Goal: Use online tool/utility: Utilize a website feature to perform a specific function

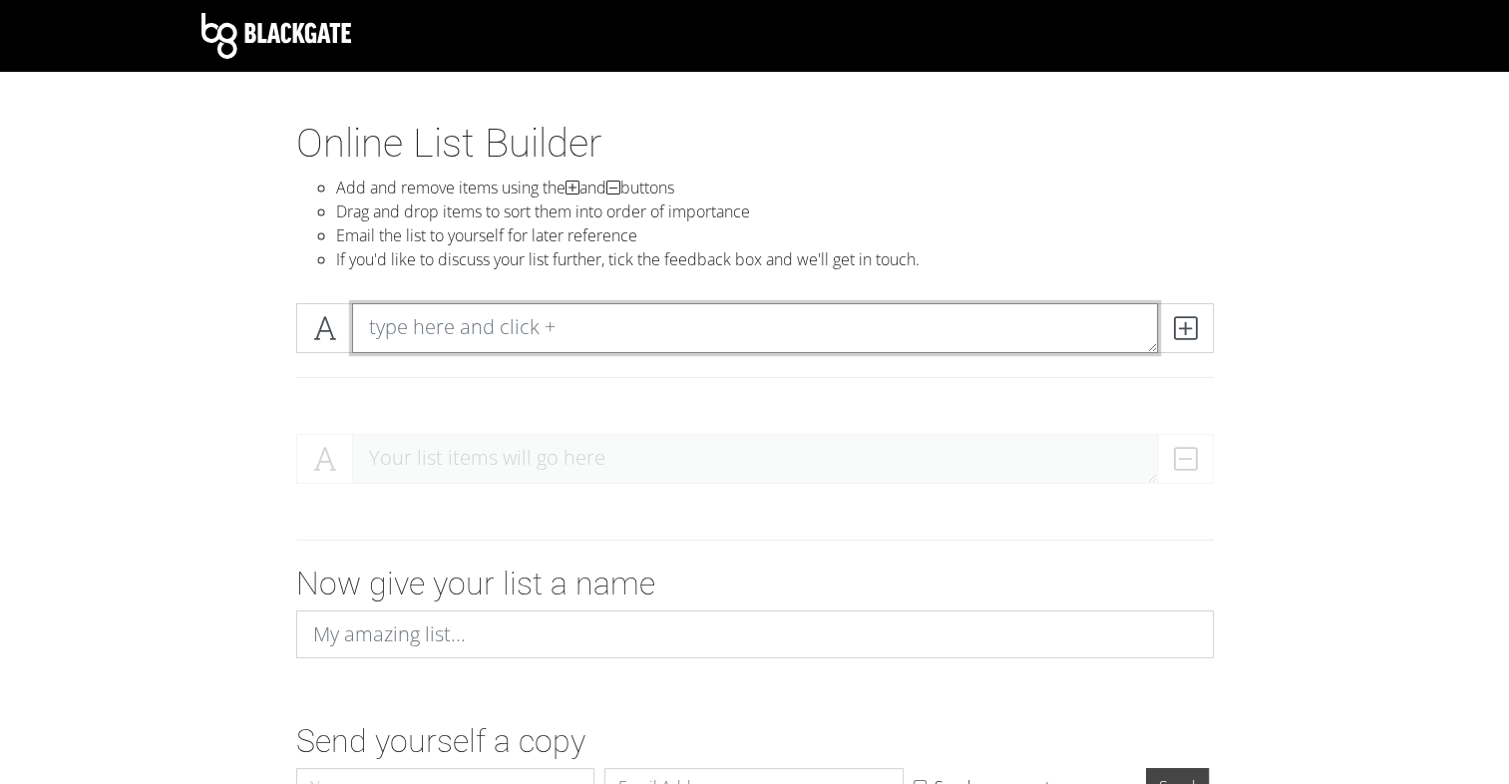
click at [512, 317] on textarea at bounding box center [755, 328] width 806 height 50
type textarea "H"
type textarea "HONESTY"
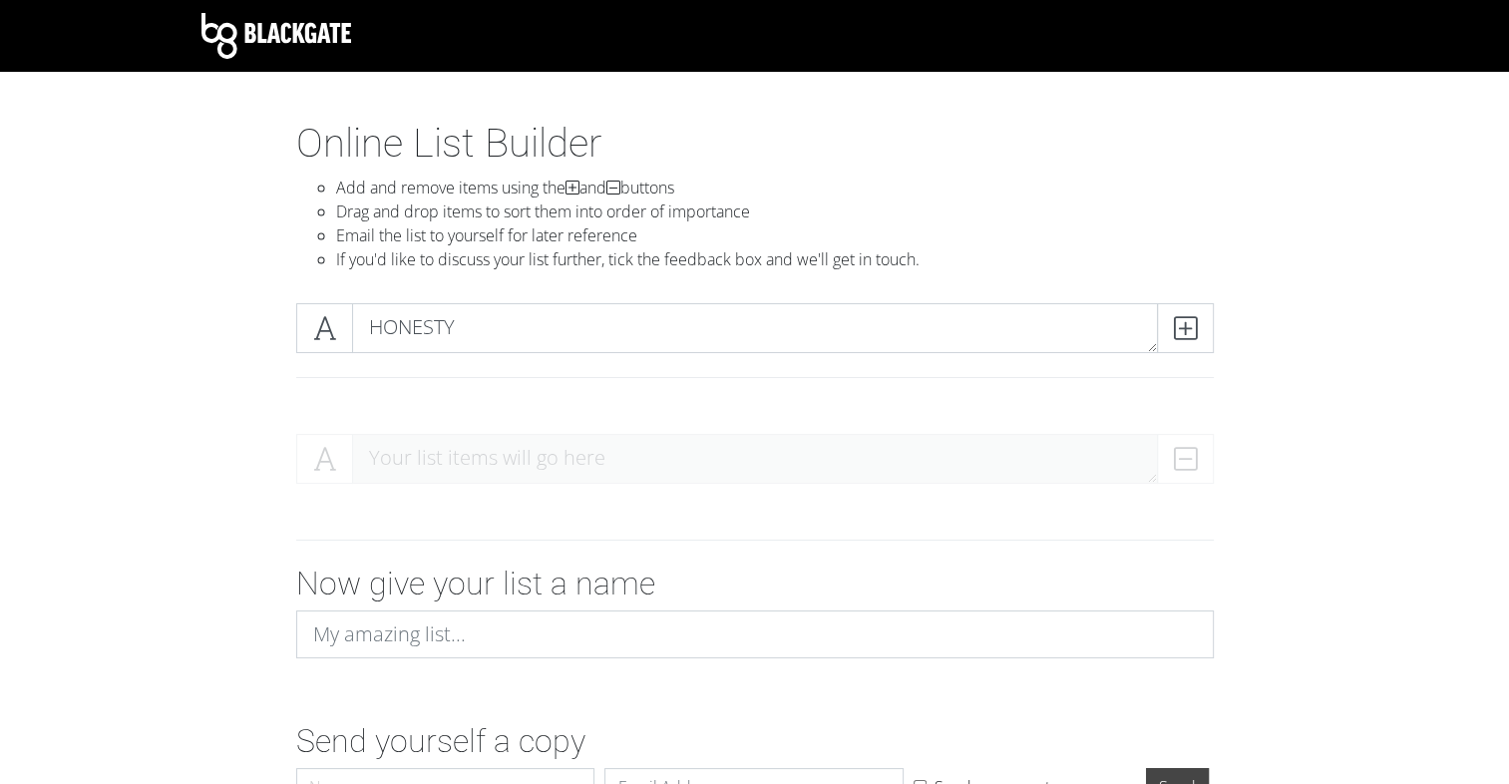
click at [581, 451] on div "Your list items will go here" at bounding box center [754, 467] width 917 height 66
click at [1177, 337] on icon at bounding box center [1185, 328] width 23 height 20
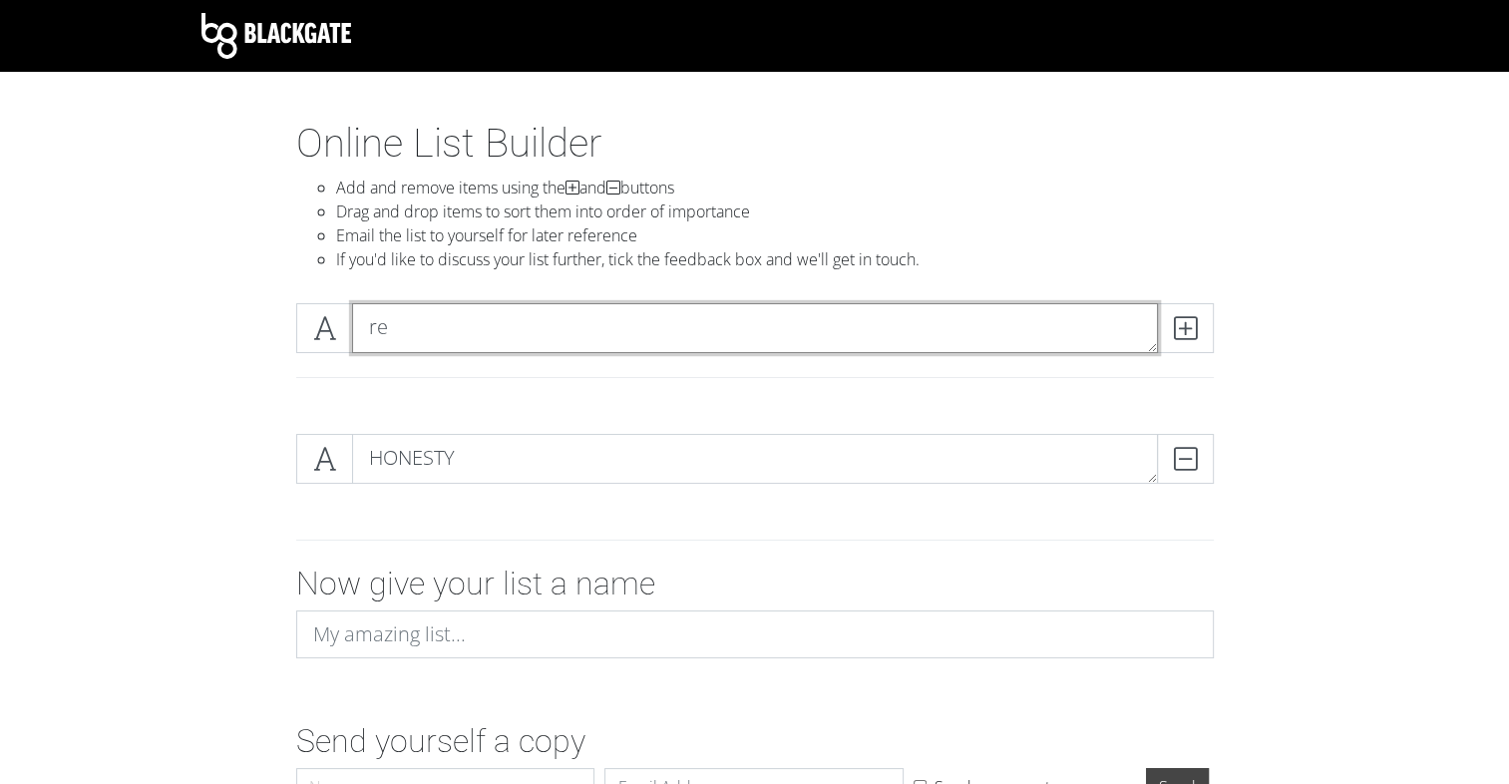
type textarea "r"
type textarea "RESPECT"
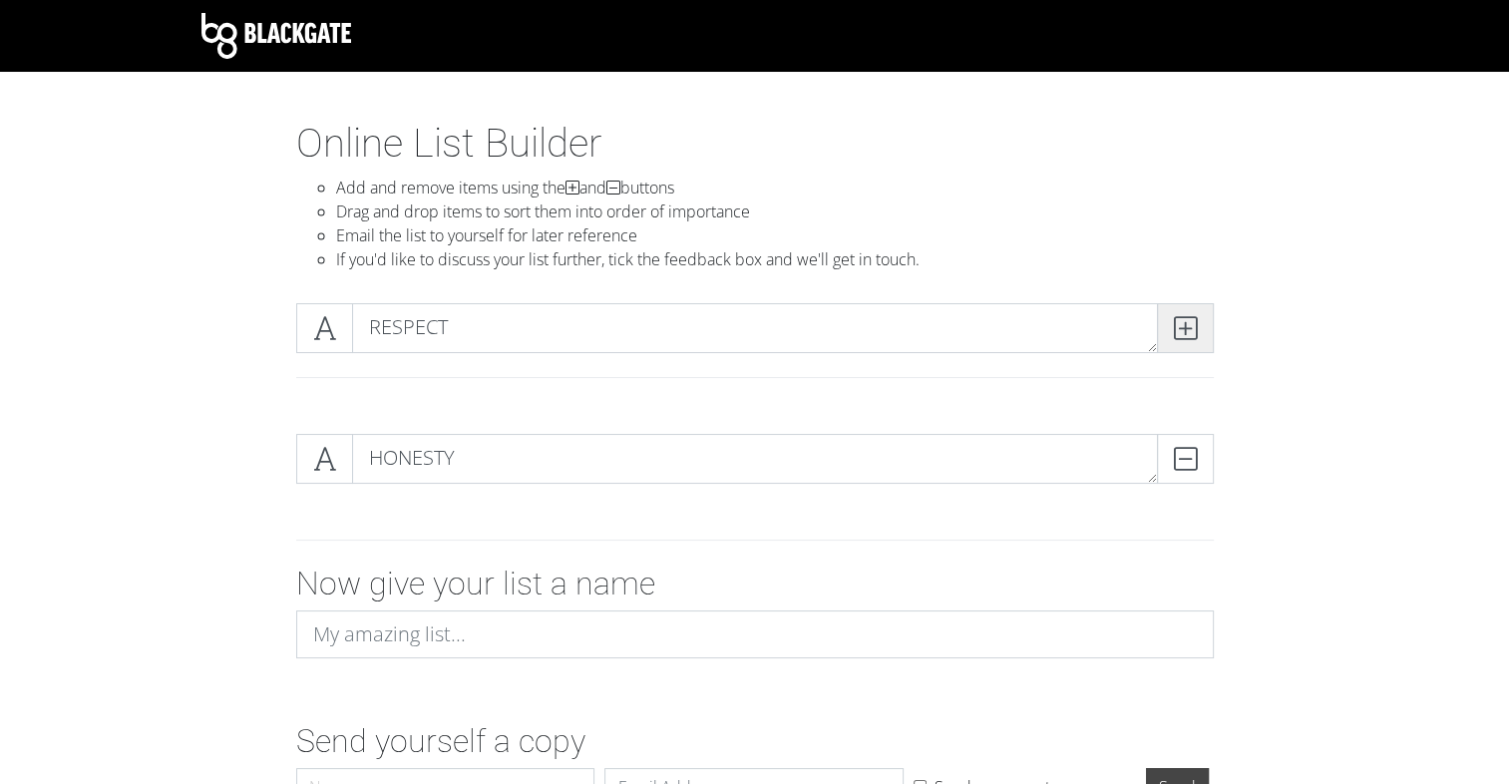
click at [1188, 321] on icon at bounding box center [1185, 328] width 23 height 20
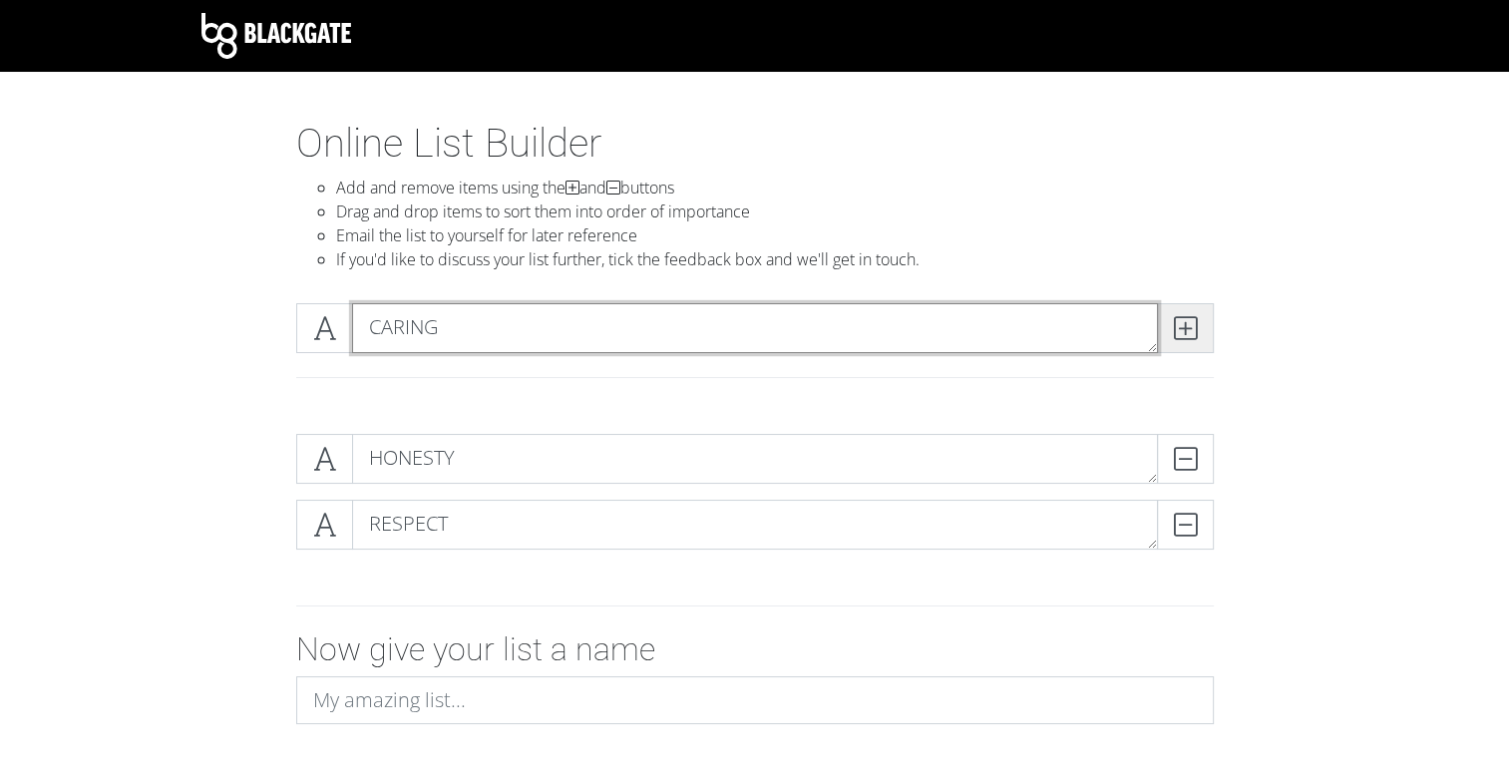
type textarea "CARING"
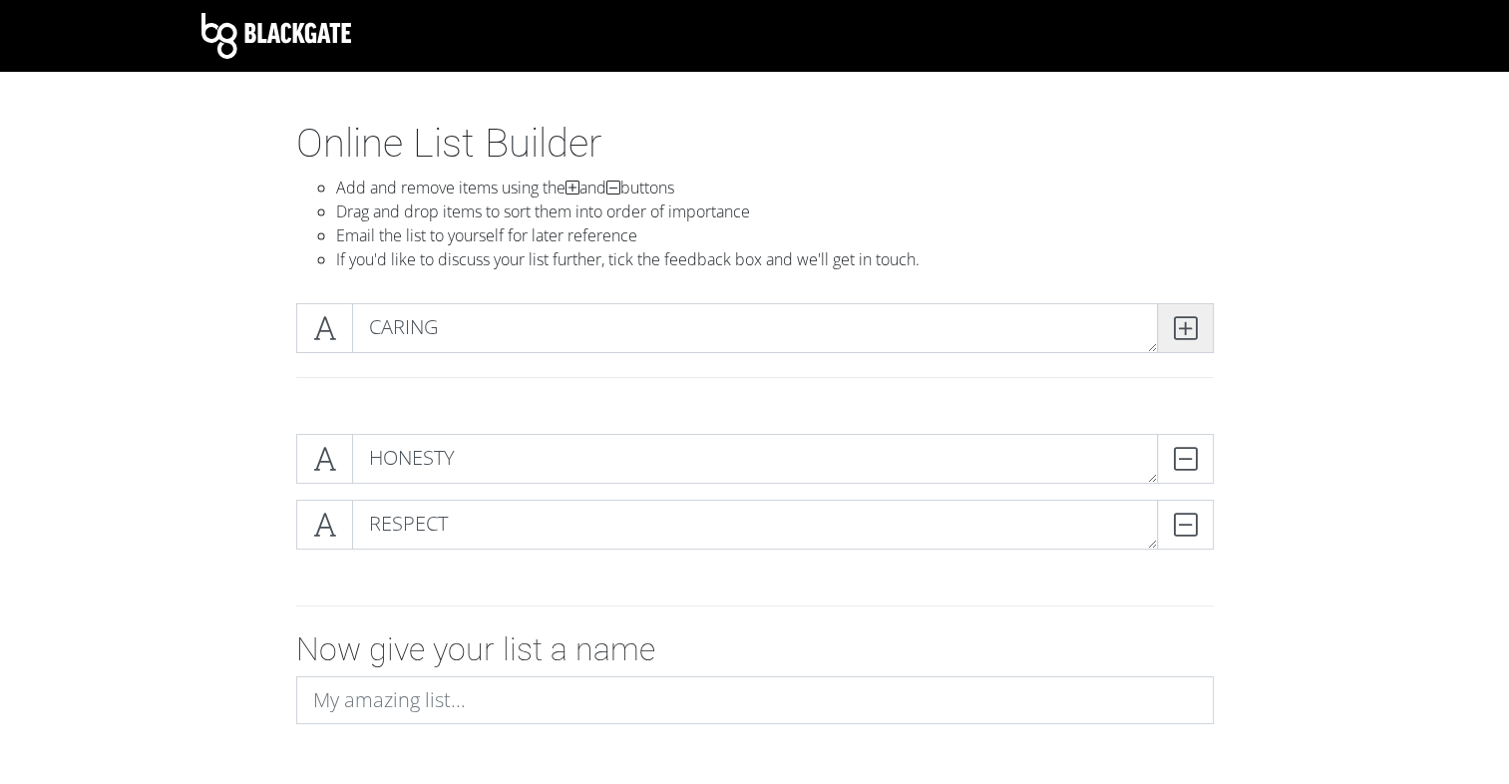
click at [1195, 332] on icon at bounding box center [1185, 328] width 23 height 20
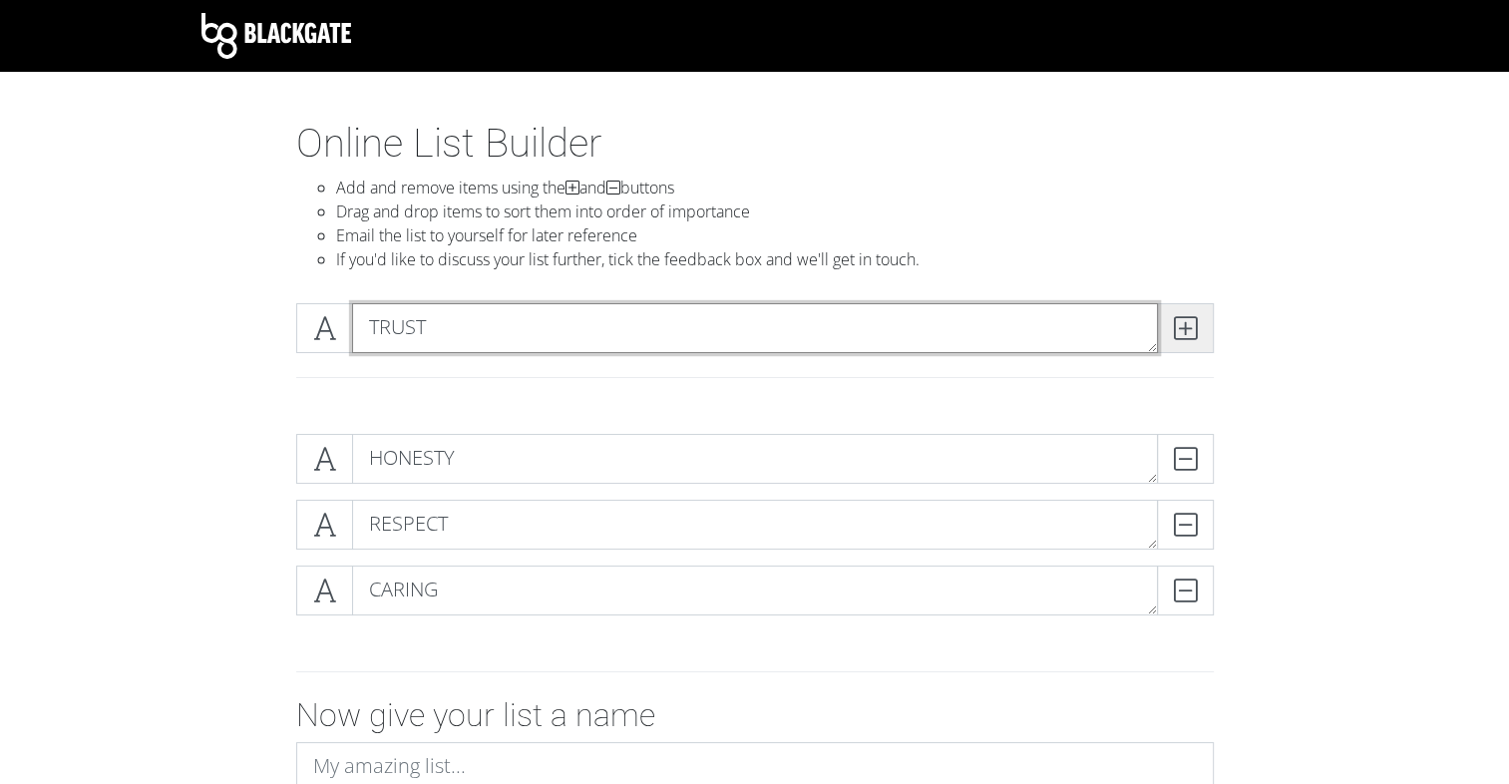
type textarea "TRUST"
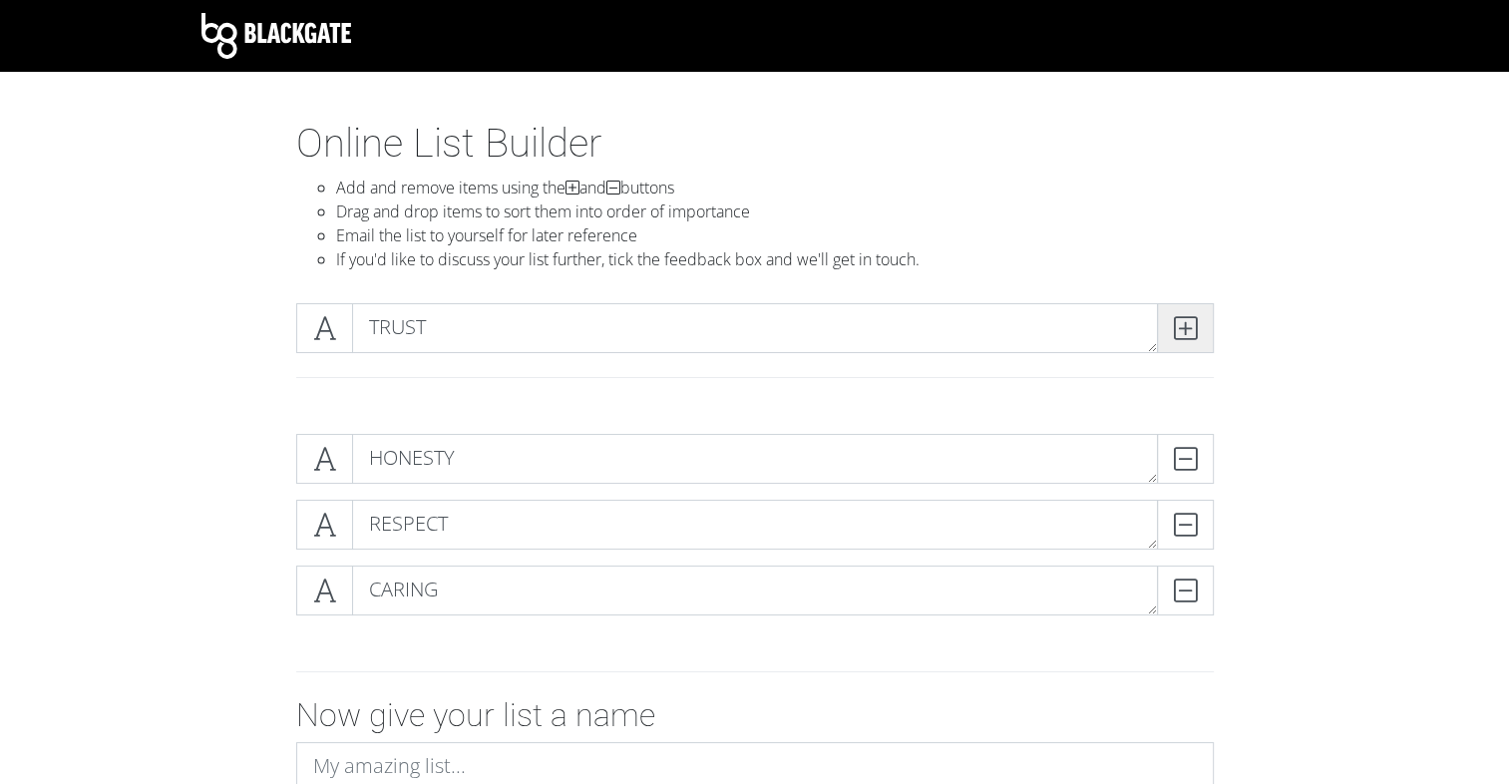
click at [1187, 332] on icon at bounding box center [1185, 328] width 23 height 20
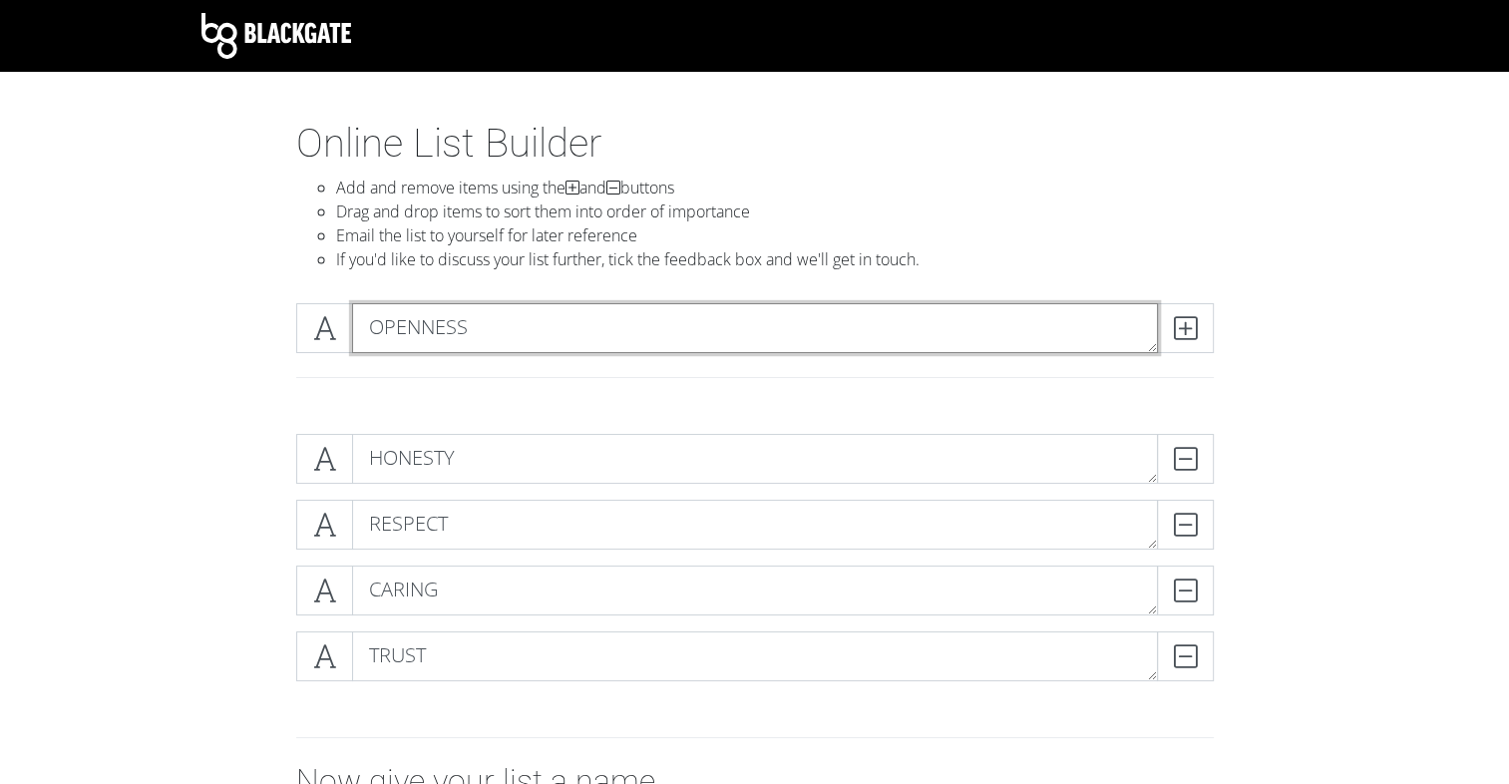
type textarea "OPENNESS"
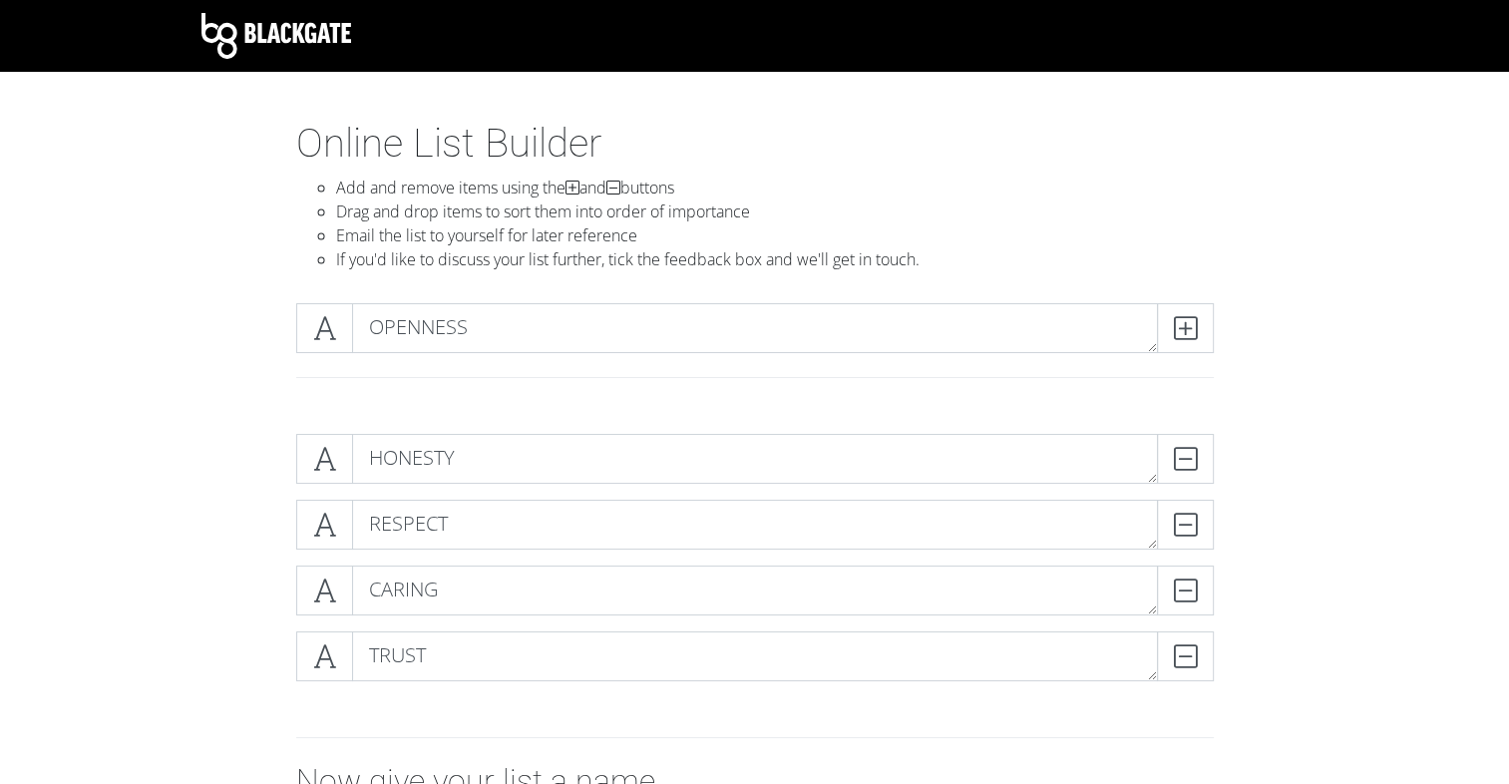
click at [1379, 450] on form "HONESTY DELETE RESPECT DELETE CARING DELETE TRUST DELETE Now give your list a n…" at bounding box center [754, 715] width 1509 height 594
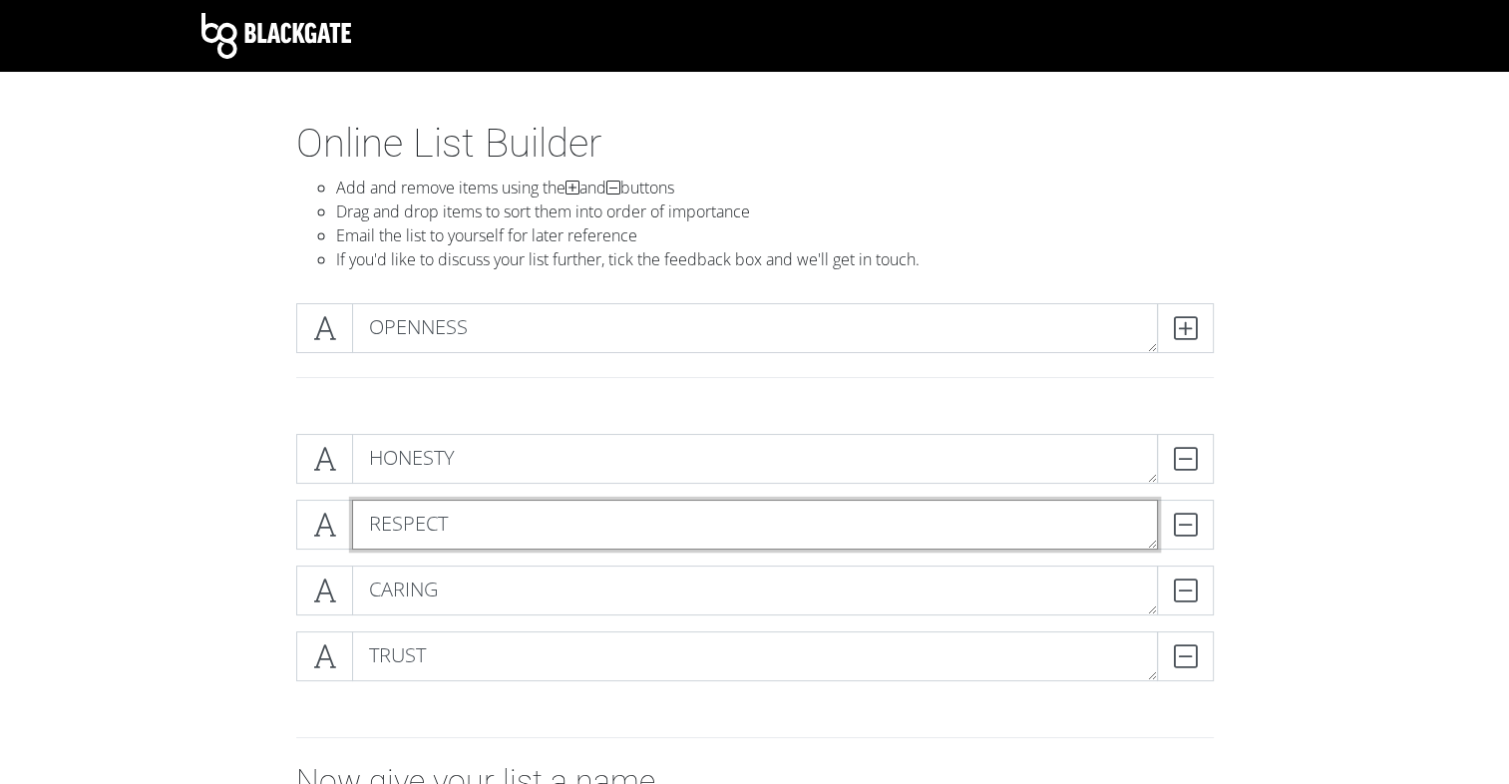
drag, startPoint x: 419, startPoint y: 524, endPoint x: 427, endPoint y: 502, distance: 23.3
click at [427, 502] on textarea "RESPECT" at bounding box center [755, 525] width 806 height 50
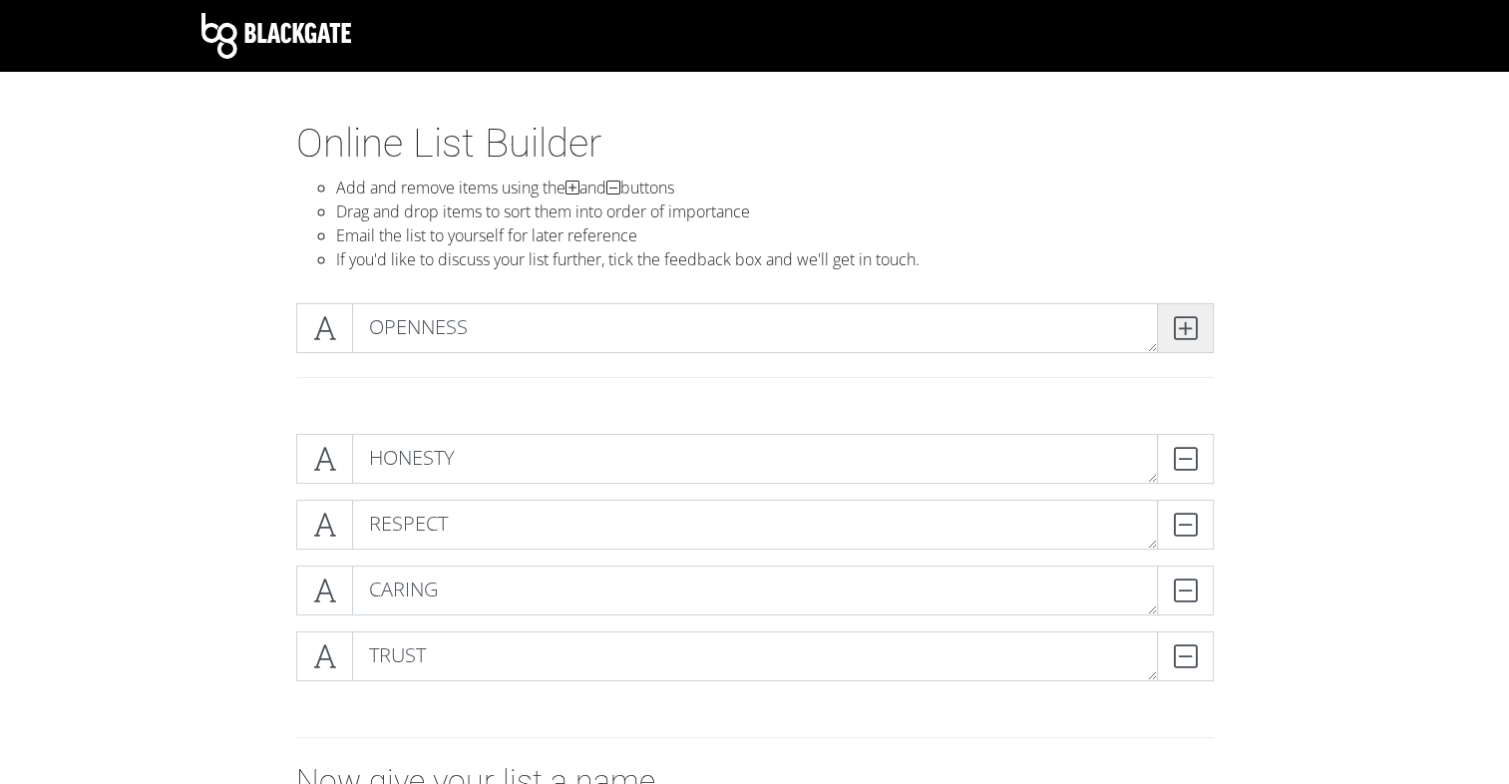
click at [1178, 337] on icon at bounding box center [1185, 328] width 23 height 20
click at [997, 381] on div at bounding box center [754, 377] width 947 height 17
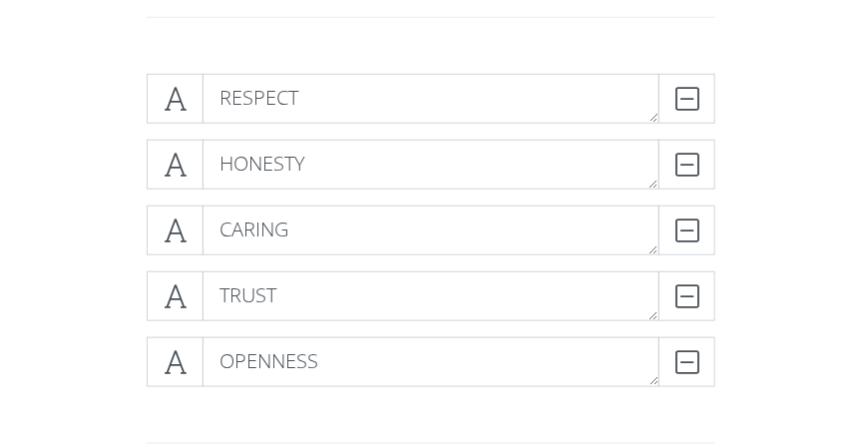
scroll to position [366, 0]
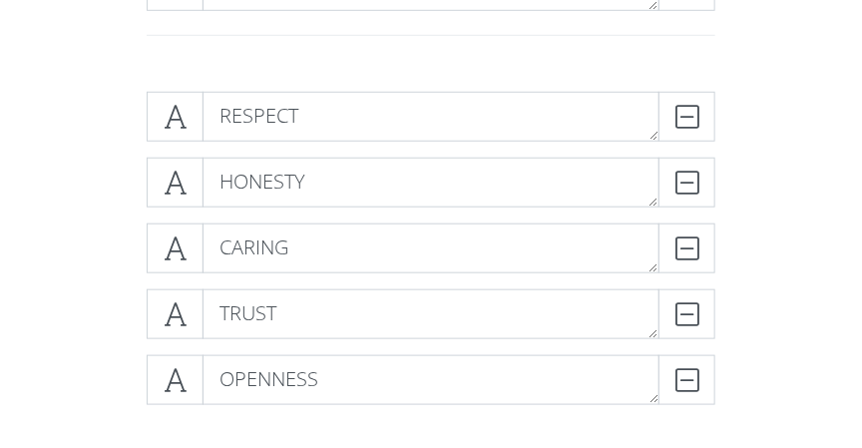
click at [855, 235] on form "RESPECT DELETE HONESTY DELETE CARING DELETE TRUST DELETE OPENNESS DELETE Now gi…" at bounding box center [431, 411] width 862 height 670
click at [90, 230] on div "RESPECT DELETE CARING DELETE HONESTY DELETE TRUST DELETE OPENNESS DELETE" at bounding box center [431, 256] width 718 height 361
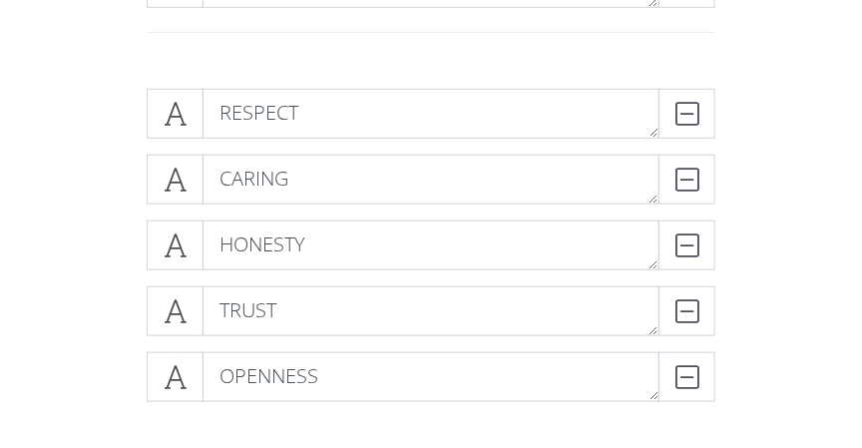
drag, startPoint x: 99, startPoint y: 225, endPoint x: 96, endPoint y: 251, distance: 26.1
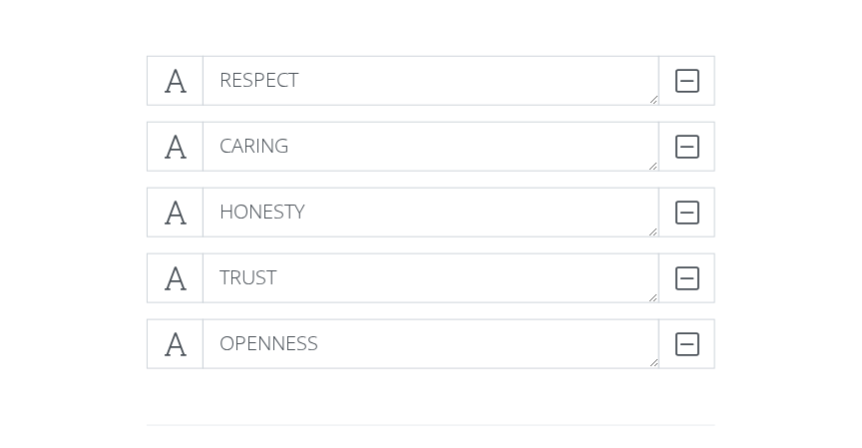
drag, startPoint x: 96, startPoint y: 252, endPoint x: 98, endPoint y: 285, distance: 33.0
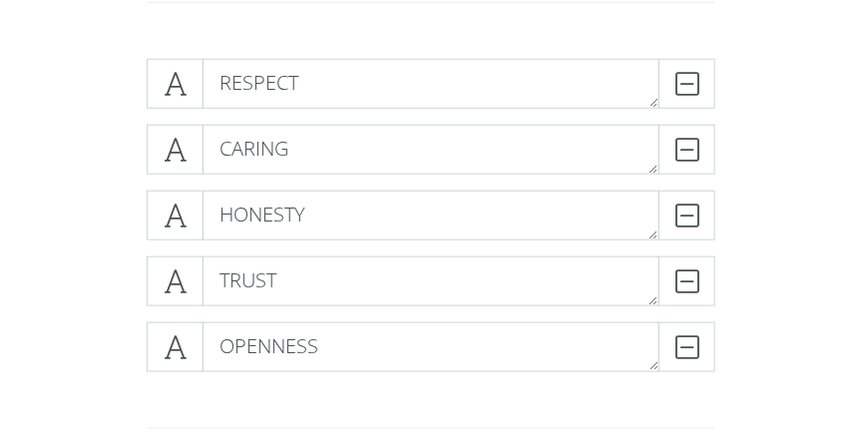
scroll to position [395, 0]
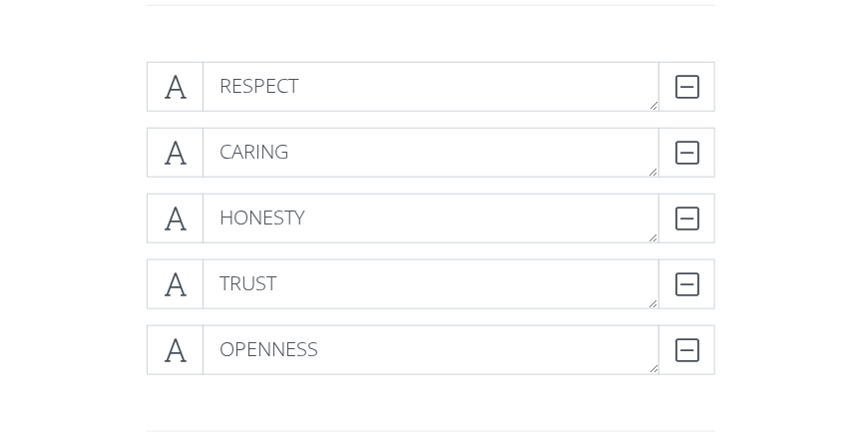
drag, startPoint x: 101, startPoint y: 280, endPoint x: 96, endPoint y: 254, distance: 26.4
drag, startPoint x: 96, startPoint y: 254, endPoint x: 94, endPoint y: 244, distance: 10.2
drag, startPoint x: 94, startPoint y: 236, endPoint x: 98, endPoint y: 218, distance: 18.4
drag, startPoint x: 107, startPoint y: 247, endPoint x: 105, endPoint y: 227, distance: 20.0
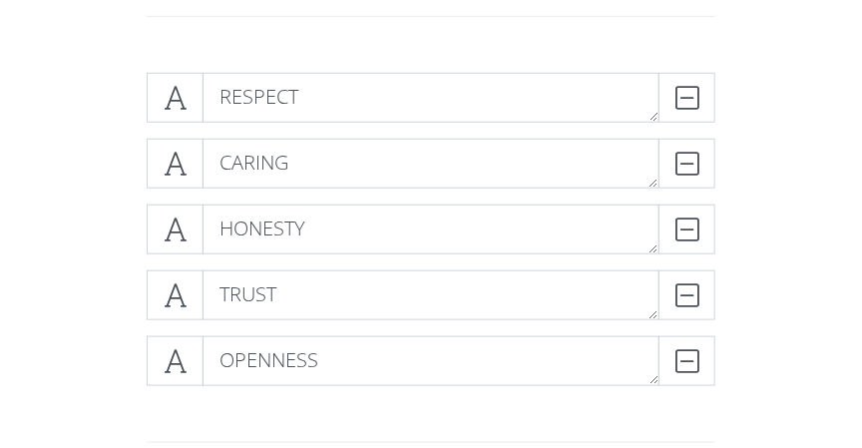
scroll to position [390, 0]
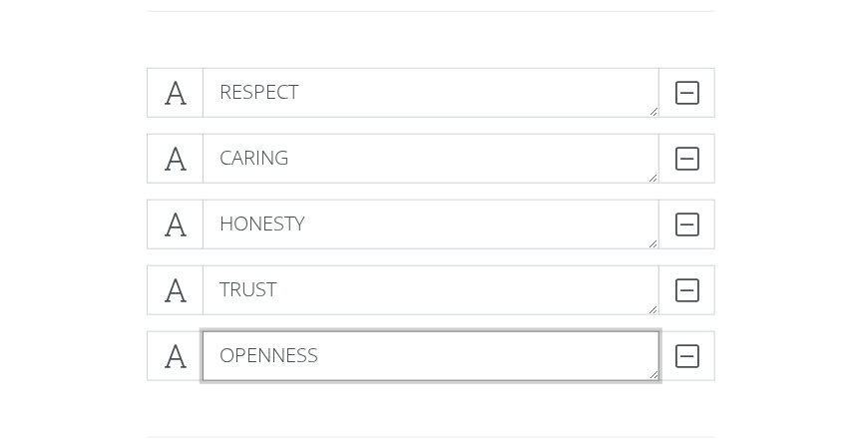
drag, startPoint x: 287, startPoint y: 354, endPoint x: 289, endPoint y: 207, distance: 146.6
click at [289, 207] on div "RESPECT DELETE CARING DELETE HONESTY DELETE TRUST DELETE OPENNESS DELETE" at bounding box center [431, 232] width 568 height 329
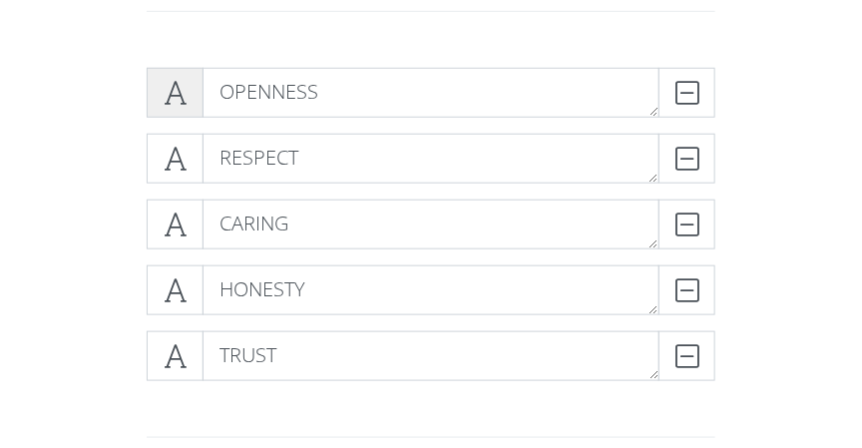
click at [173, 105] on span at bounding box center [175, 93] width 57 height 50
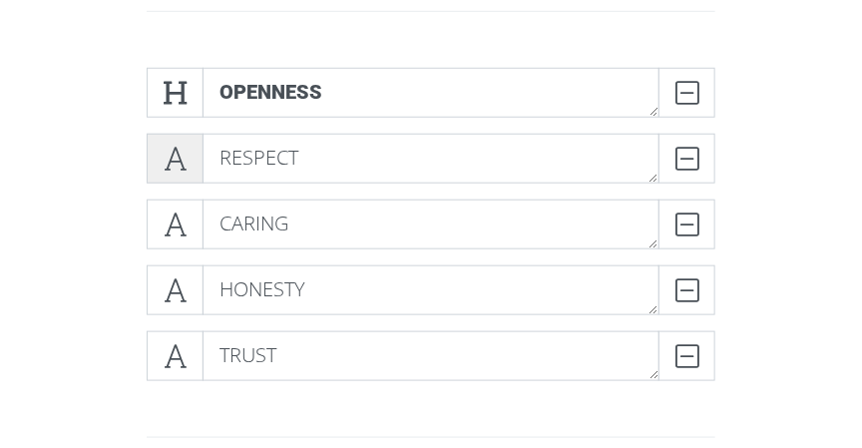
click at [159, 167] on span at bounding box center [175, 159] width 57 height 50
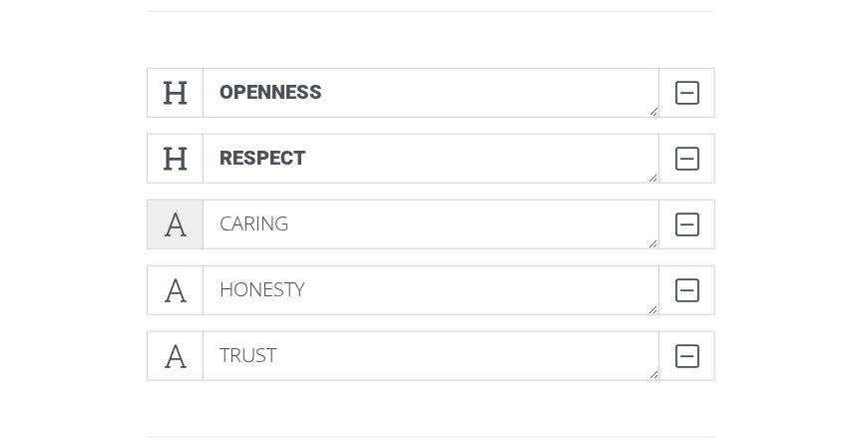
click at [169, 214] on icon at bounding box center [175, 224] width 23 height 20
click at [171, 258] on div "CARING DELETE" at bounding box center [431, 232] width 578 height 66
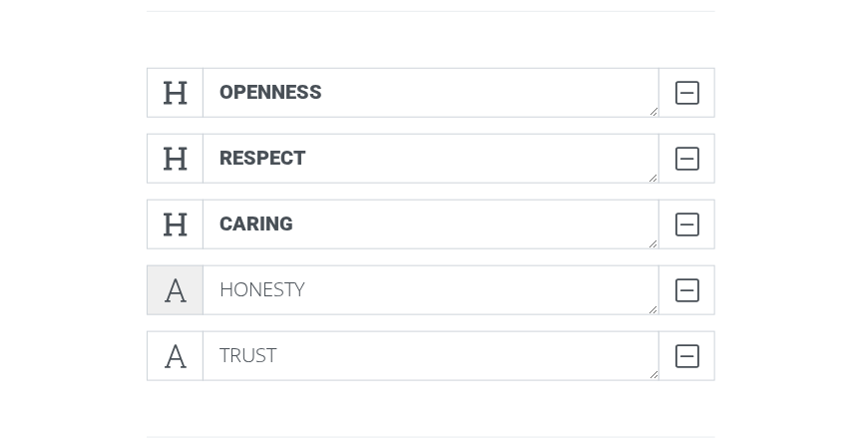
click at [179, 280] on icon at bounding box center [175, 290] width 23 height 20
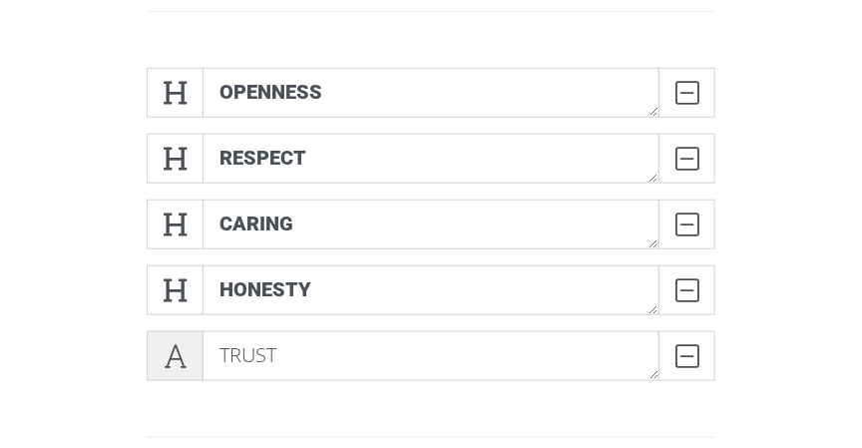
click at [181, 349] on icon at bounding box center [175, 356] width 23 height 20
click at [115, 347] on div "OPENNESS DELETE RESPECT DELETE CARING DELETE HONESTY DELETE TRUST DELETE" at bounding box center [431, 232] width 718 height 361
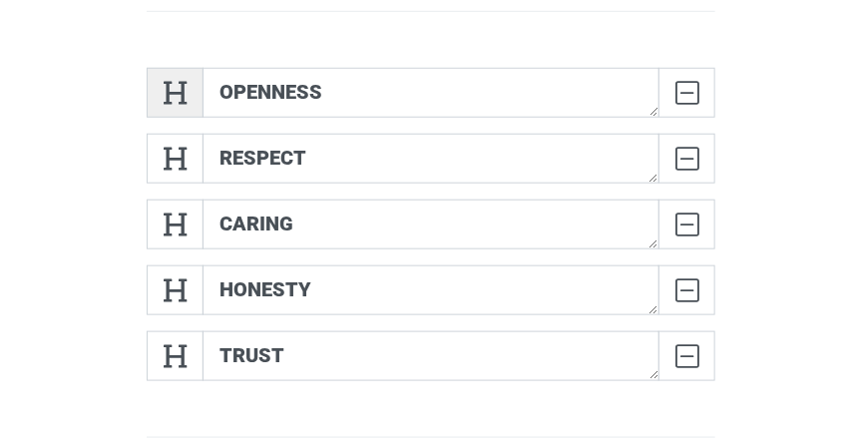
click at [169, 113] on span at bounding box center [175, 93] width 57 height 50
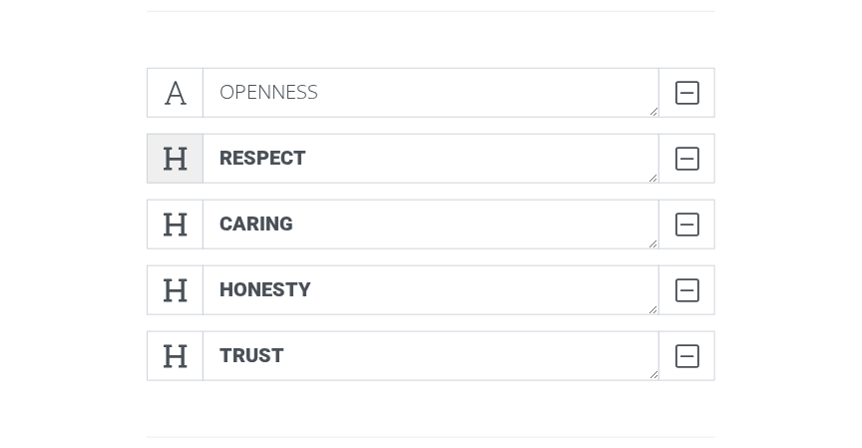
click at [177, 149] on icon at bounding box center [175, 159] width 23 height 20
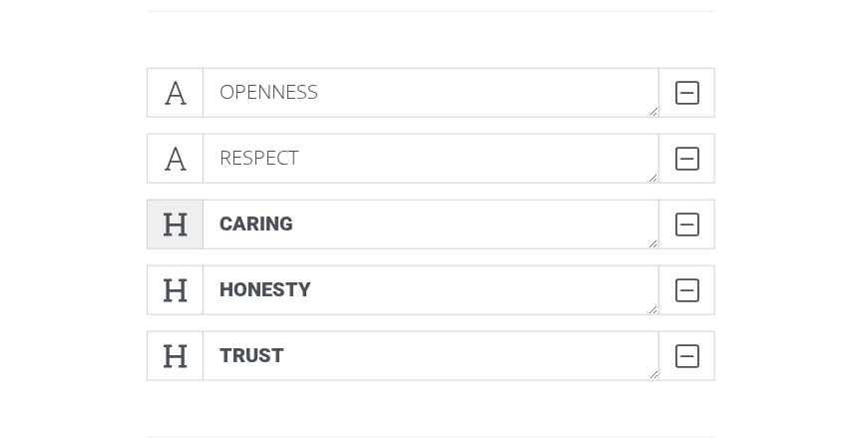
click at [181, 206] on span at bounding box center [175, 224] width 57 height 50
click at [176, 233] on icon at bounding box center [175, 224] width 23 height 20
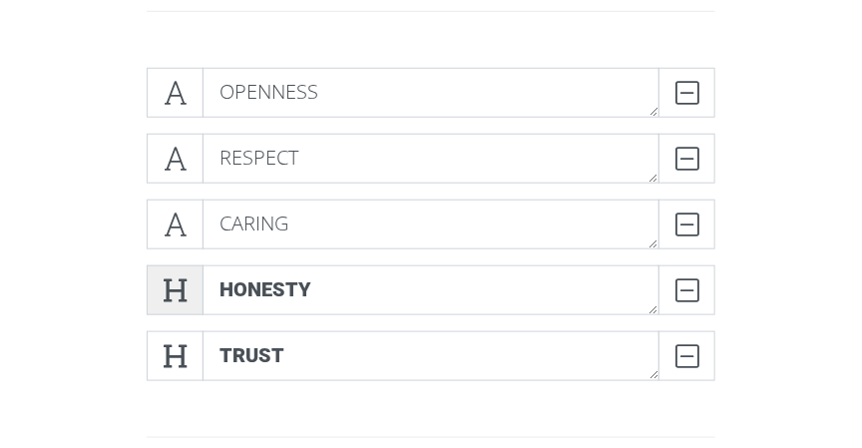
click at [176, 292] on icon at bounding box center [175, 290] width 23 height 20
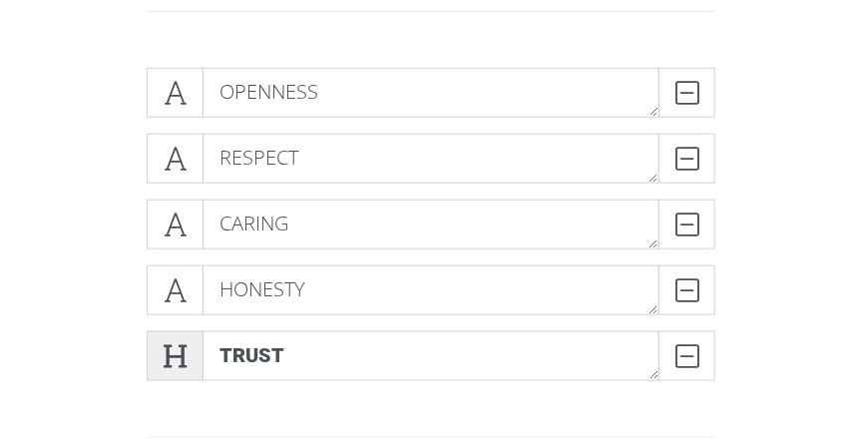
click at [179, 352] on icon at bounding box center [175, 356] width 23 height 20
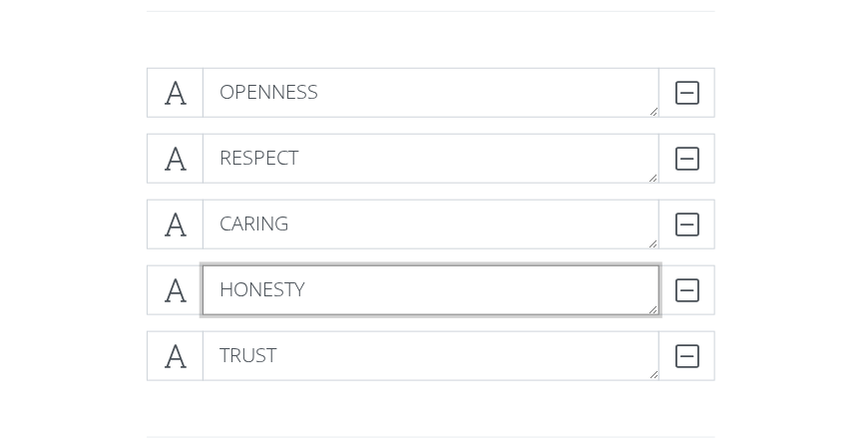
drag, startPoint x: 277, startPoint y: 295, endPoint x: 298, endPoint y: 95, distance: 201.5
click at [298, 95] on div "OPENNESS DELETE RESPECT DELETE CARING DELETE HONESTY DELETE TRUST DELETE" at bounding box center [431, 232] width 568 height 329
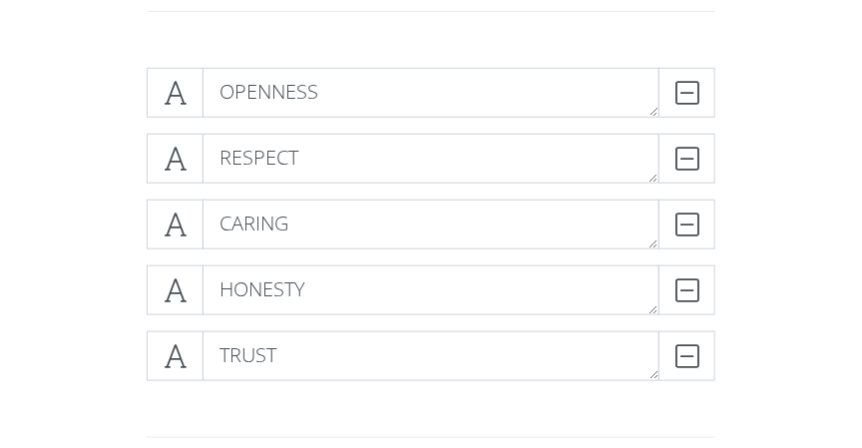
click at [82, 273] on div "OPENNESS DELETE RESPECT DELETE CARING DELETE HONESTY DELETE TRUST DELETE" at bounding box center [431, 232] width 718 height 361
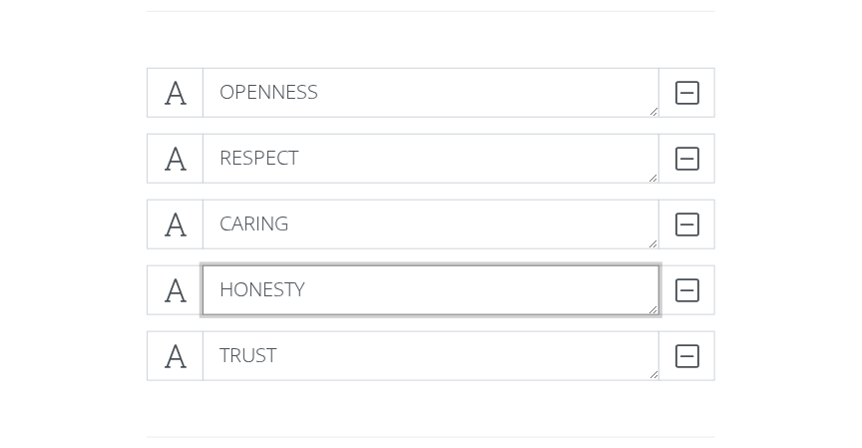
drag, startPoint x: 220, startPoint y: 293, endPoint x: 224, endPoint y: 224, distance: 68.9
click at [224, 224] on div "OPENNESS DELETE RESPECT DELETE CARING DELETE HONESTY DELETE TRUST DELETE" at bounding box center [431, 232] width 568 height 329
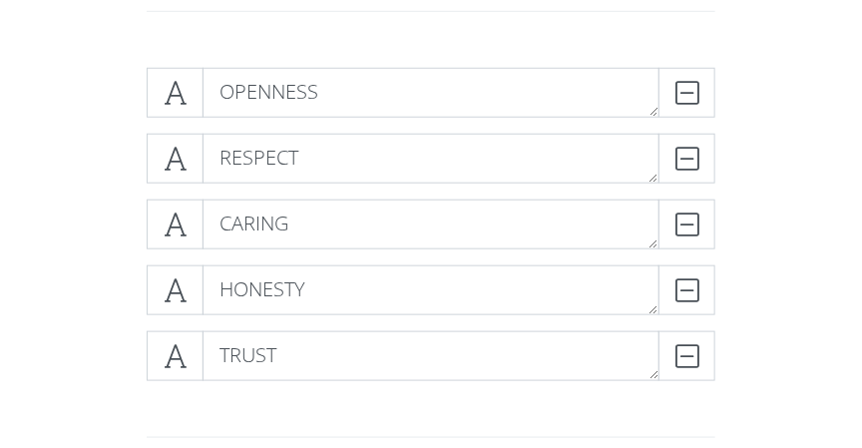
click at [92, 280] on div "OPENNESS DELETE RESPECT DELETE CARING DELETE HONESTY DELETE TRUST DELETE" at bounding box center [431, 232] width 718 height 361
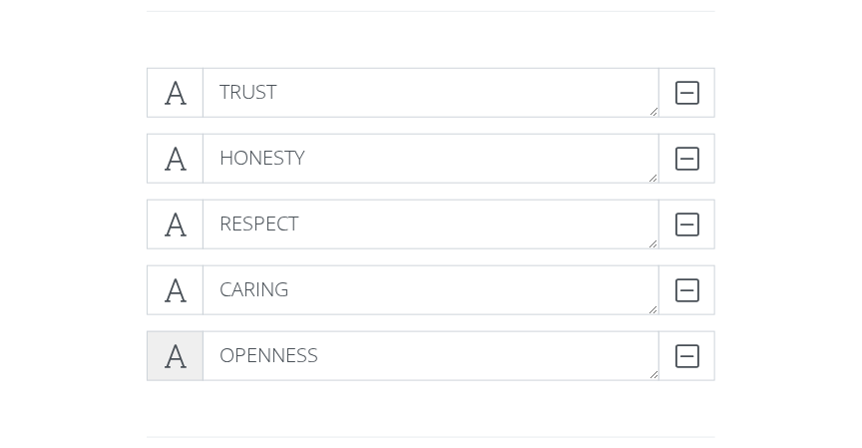
click at [192, 352] on span at bounding box center [175, 356] width 57 height 50
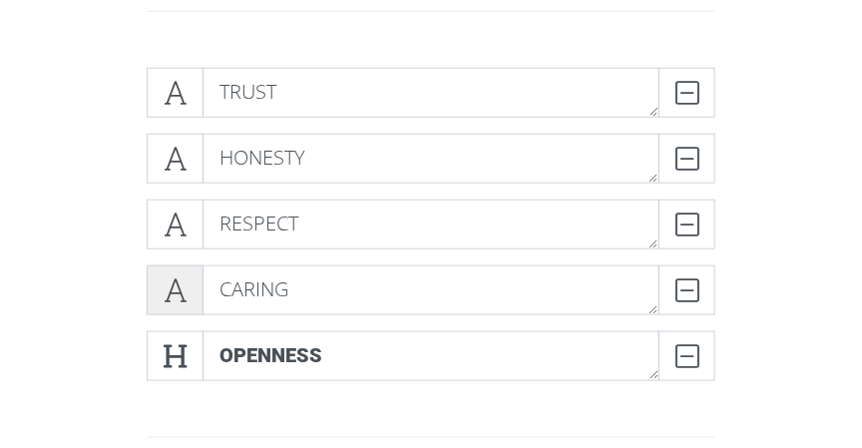
click at [172, 300] on icon at bounding box center [175, 290] width 23 height 20
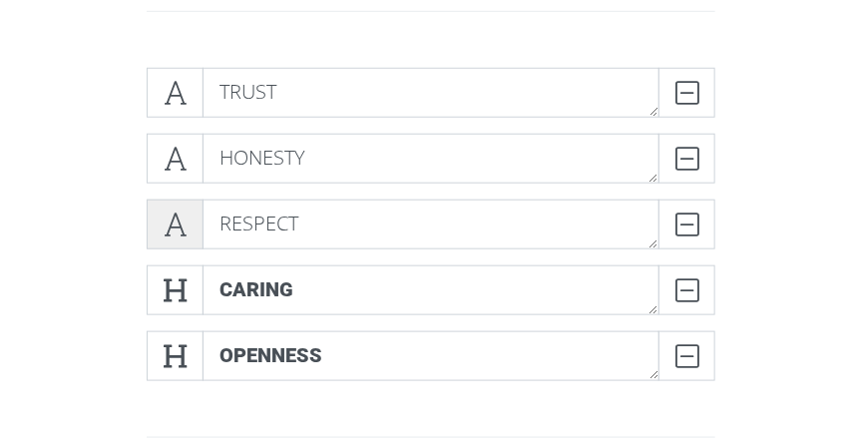
click at [172, 236] on span at bounding box center [175, 224] width 57 height 50
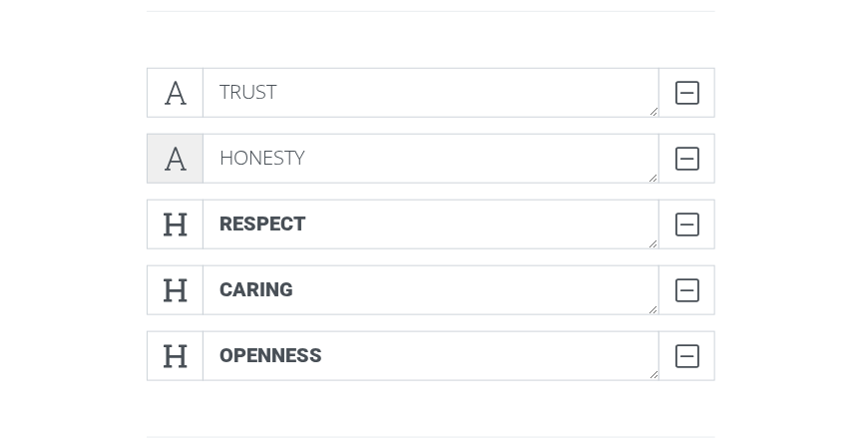
click at [170, 176] on span at bounding box center [175, 159] width 57 height 50
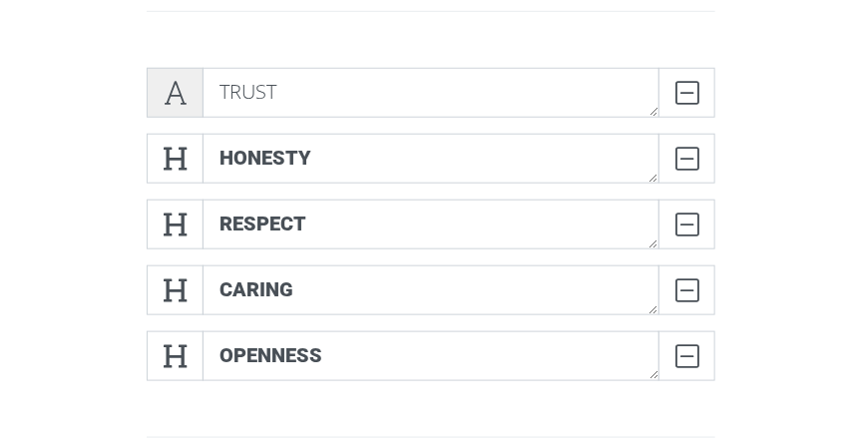
click at [173, 107] on span at bounding box center [175, 93] width 57 height 50
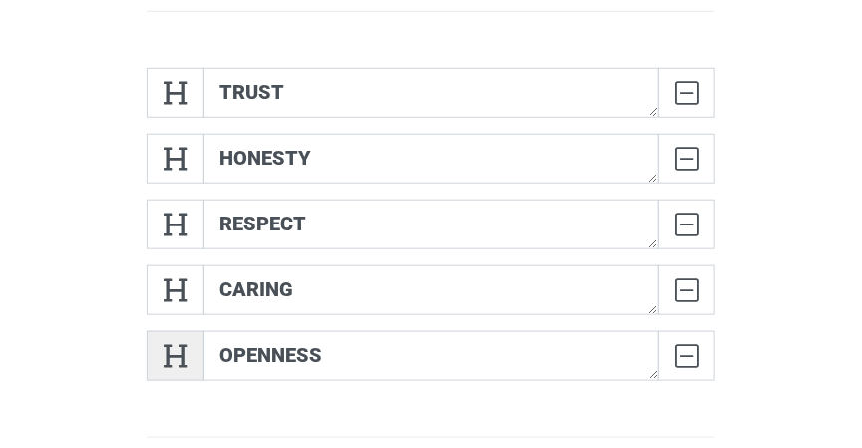
click at [192, 353] on span at bounding box center [175, 356] width 57 height 50
click at [165, 346] on icon at bounding box center [175, 356] width 23 height 20
click at [163, 346] on span at bounding box center [175, 356] width 57 height 50
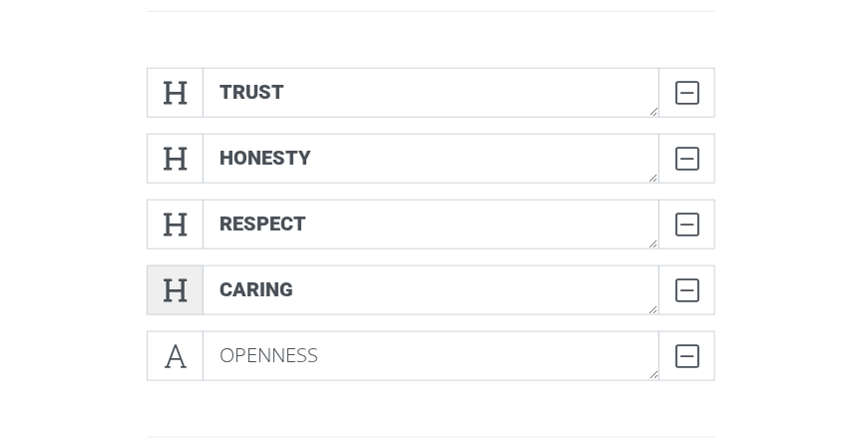
click at [169, 296] on icon at bounding box center [175, 290] width 23 height 20
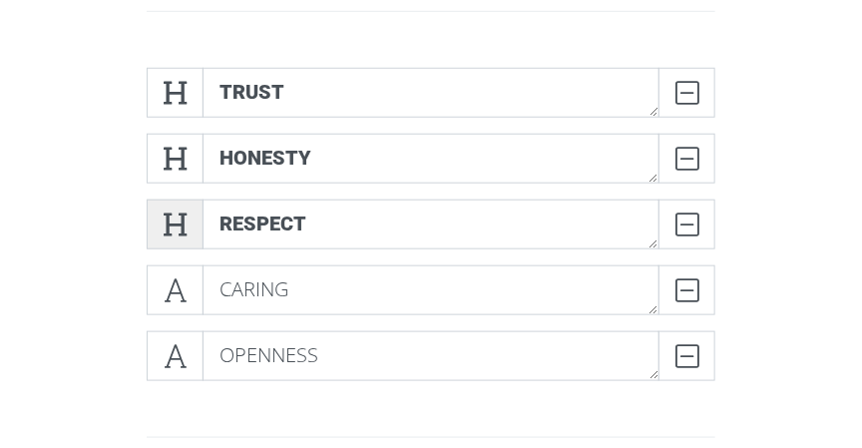
click at [174, 232] on icon at bounding box center [175, 224] width 23 height 20
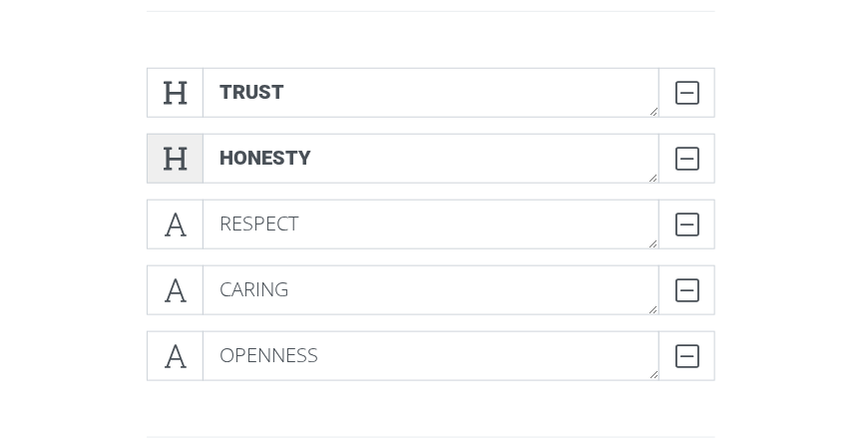
click at [167, 151] on icon at bounding box center [175, 159] width 23 height 20
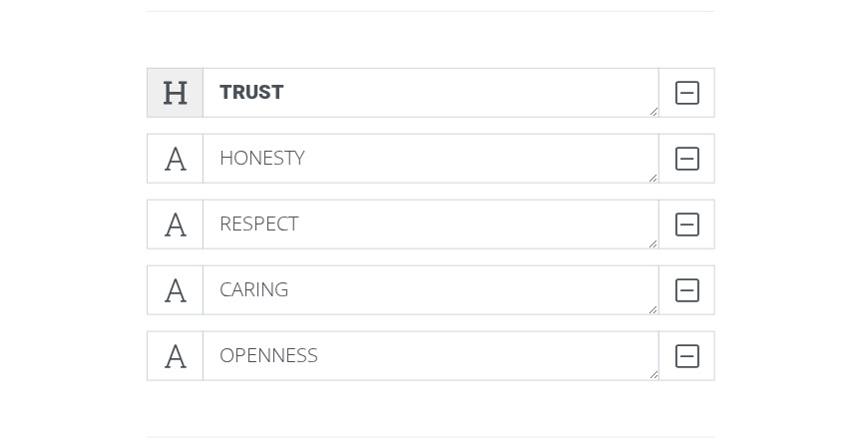
click at [174, 114] on span at bounding box center [175, 93] width 57 height 50
